Goal: Navigation & Orientation: Go to known website

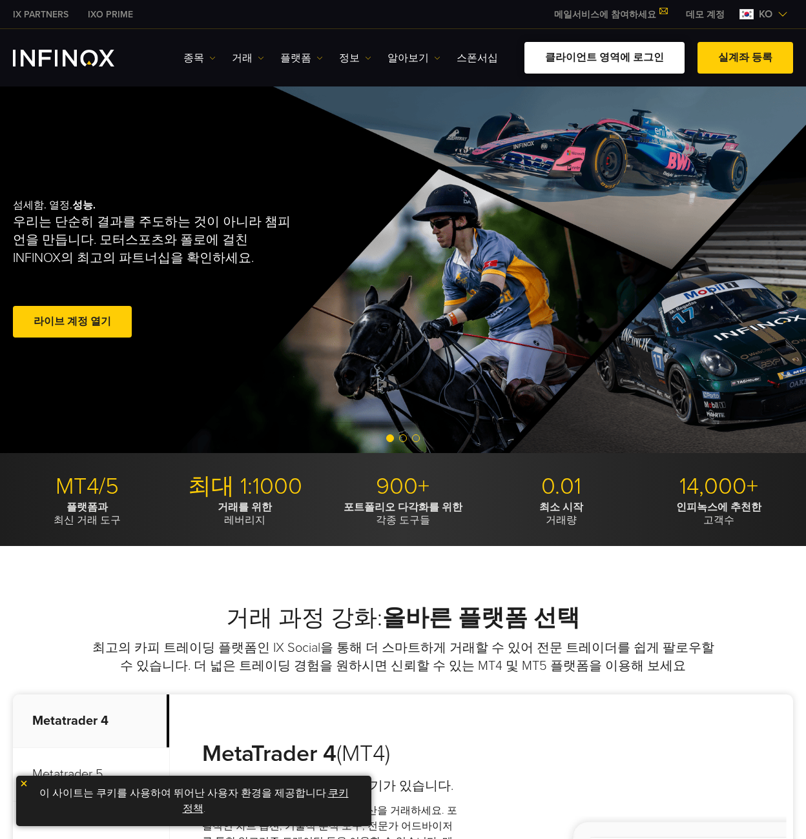
click at [647, 63] on link "클라이언트 영역에 로그인" at bounding box center [604, 58] width 160 height 32
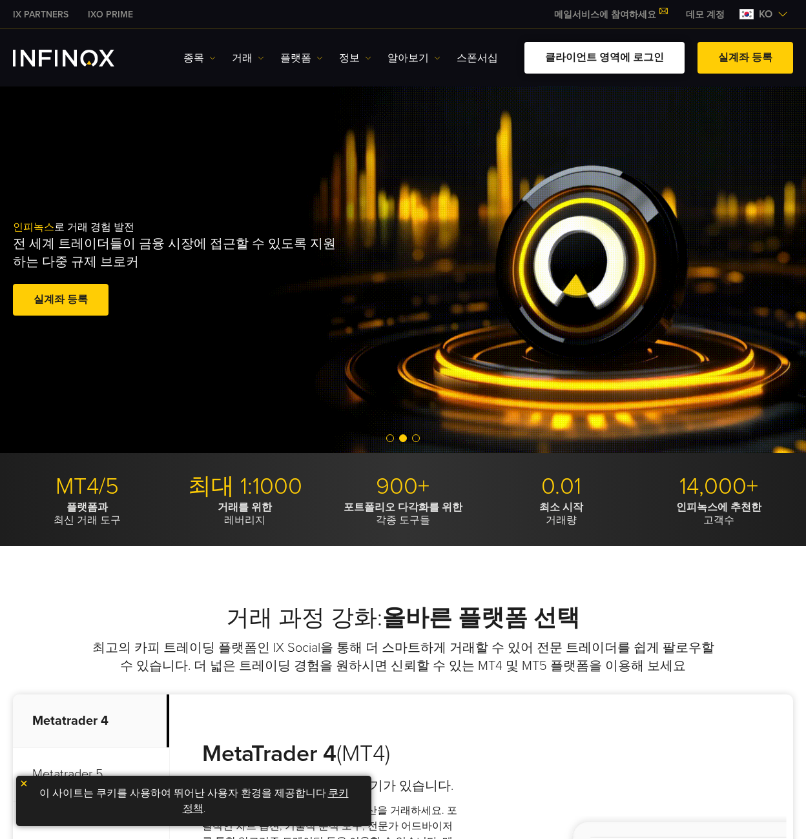
click at [609, 61] on link "클라이언트 영역에 로그인" at bounding box center [604, 58] width 160 height 32
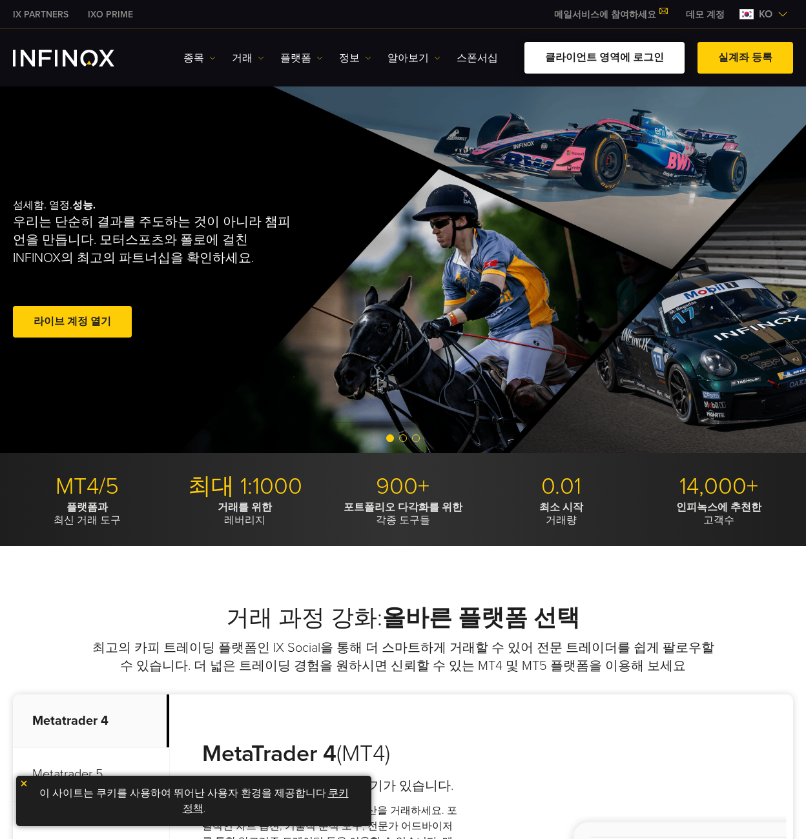
drag, startPoint x: 0, startPoint y: 0, endPoint x: 580, endPoint y: 54, distance: 582.9
click at [580, 54] on link "클라이언트 영역에 로그인" at bounding box center [604, 58] width 160 height 32
